Goal: Task Accomplishment & Management: Manage account settings

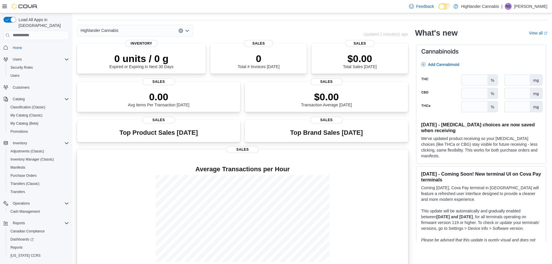
scroll to position [26, 0]
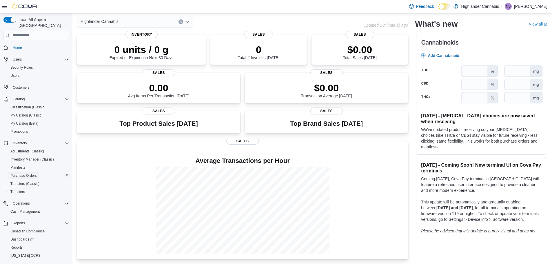
click at [19, 173] on span "Purchase Orders" at bounding box center [23, 175] width 26 height 5
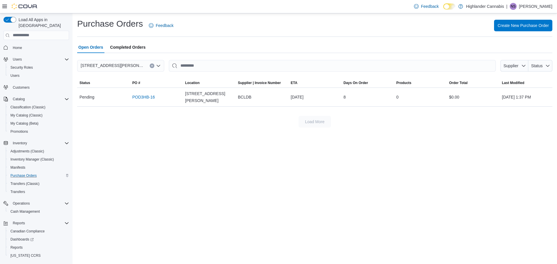
click at [132, 47] on span "Completed Orders" at bounding box center [127, 47] width 35 height 12
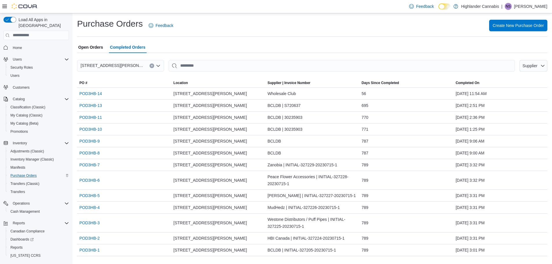
click at [98, 46] on span "Open Orders" at bounding box center [90, 47] width 25 height 12
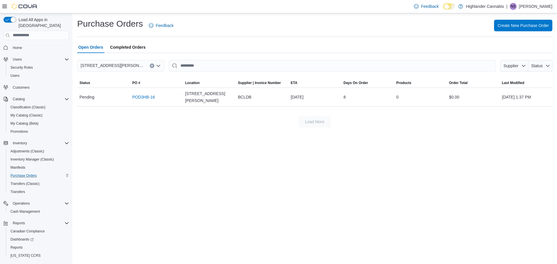
click at [122, 45] on span "Completed Orders" at bounding box center [127, 47] width 35 height 12
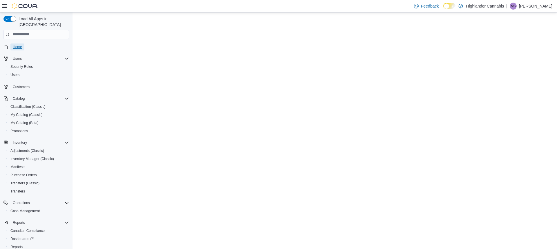
click at [19, 45] on span "Home" at bounding box center [17, 47] width 9 height 5
click at [19, 56] on span "Users" at bounding box center [17, 58] width 9 height 5
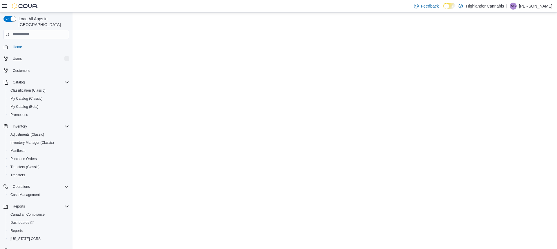
click at [19, 56] on span "Users" at bounding box center [17, 58] width 9 height 5
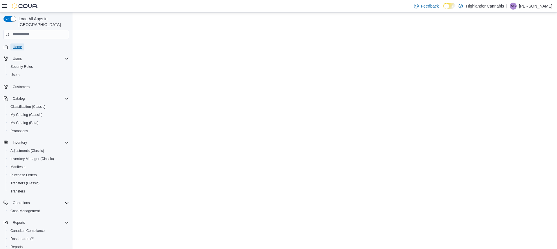
click at [19, 45] on span "Home" at bounding box center [17, 47] width 9 height 5
click at [17, 85] on span "Customers" at bounding box center [21, 87] width 17 height 5
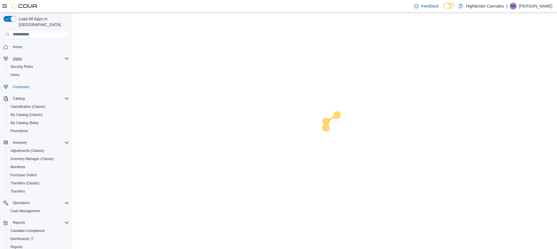
click at [17, 85] on span "Customers" at bounding box center [21, 87] width 17 height 5
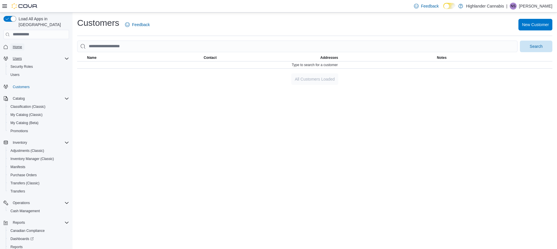
click at [15, 45] on span "Home" at bounding box center [17, 47] width 9 height 5
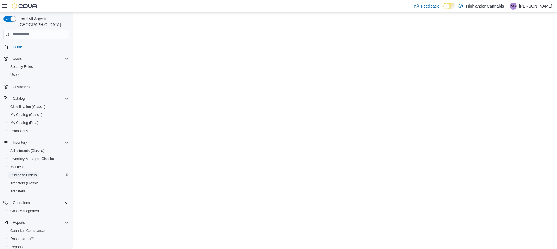
click at [28, 172] on span "Purchase Orders" at bounding box center [23, 175] width 26 height 7
